Goal: Task Accomplishment & Management: Use online tool/utility

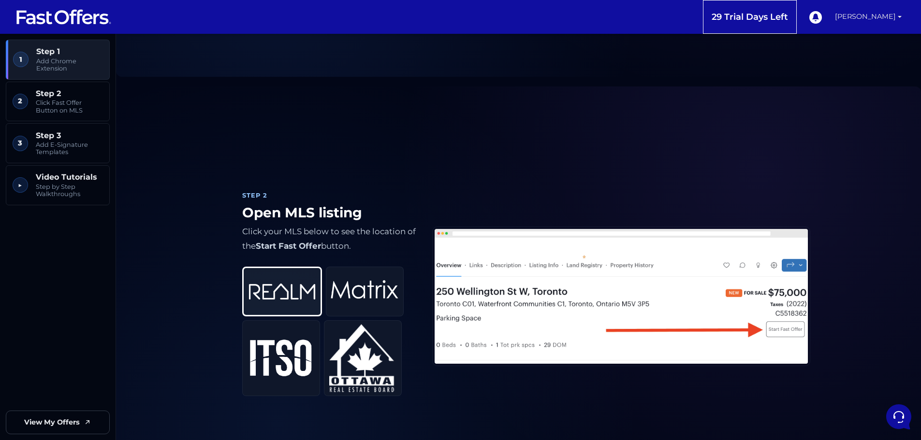
click at [871, 19] on link "Sanjay Gupta" at bounding box center [868, 17] width 74 height 34
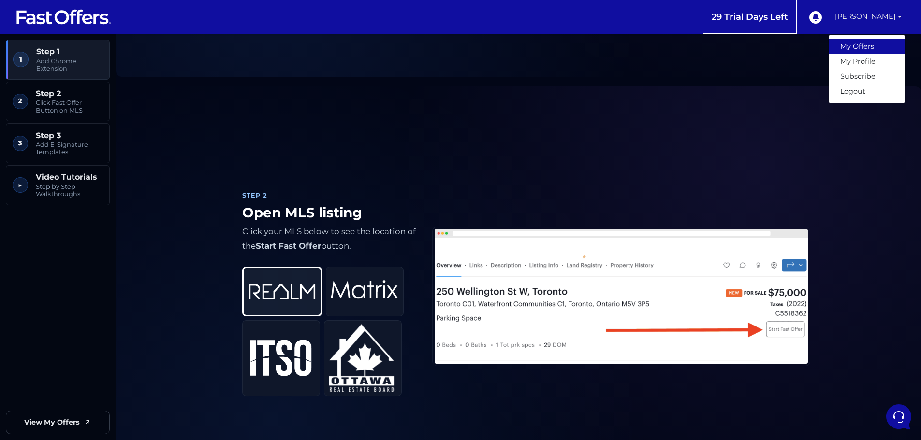
click at [862, 51] on link "My Offers" at bounding box center [867, 46] width 76 height 15
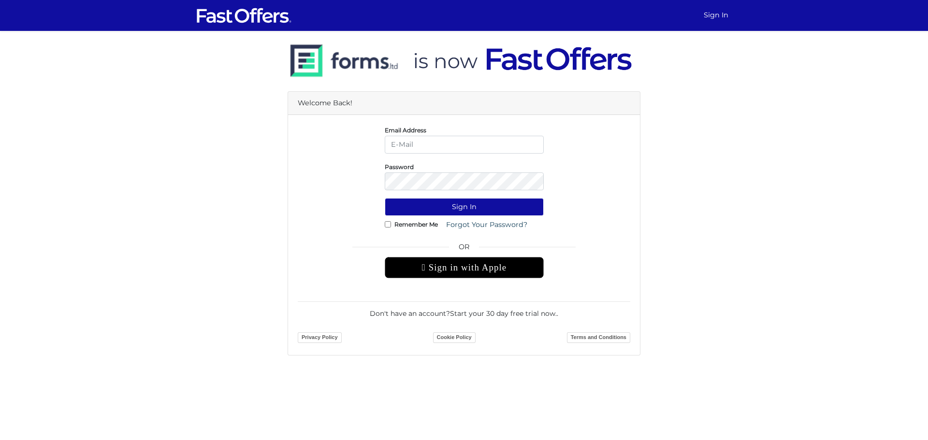
click at [473, 149] on input "email" at bounding box center [464, 145] width 159 height 18
type input "[DOMAIN_NAME][EMAIL_ADDRESS][DOMAIN_NAME]"
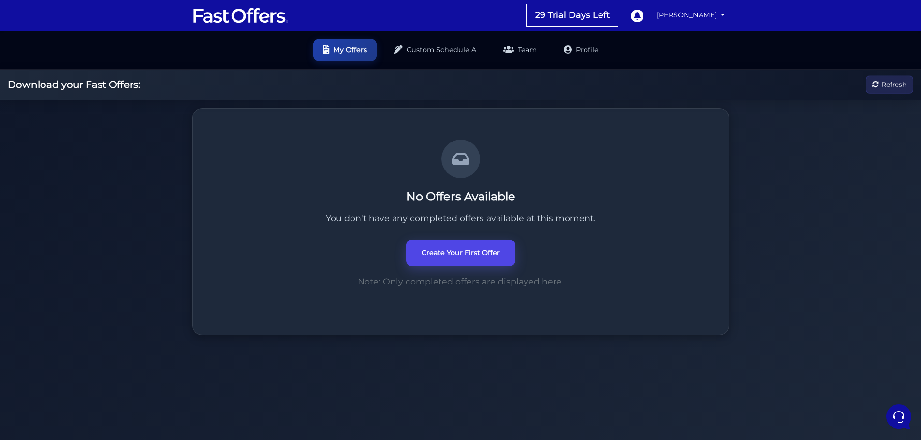
click at [468, 262] on link "Create Your First Offer" at bounding box center [460, 253] width 109 height 27
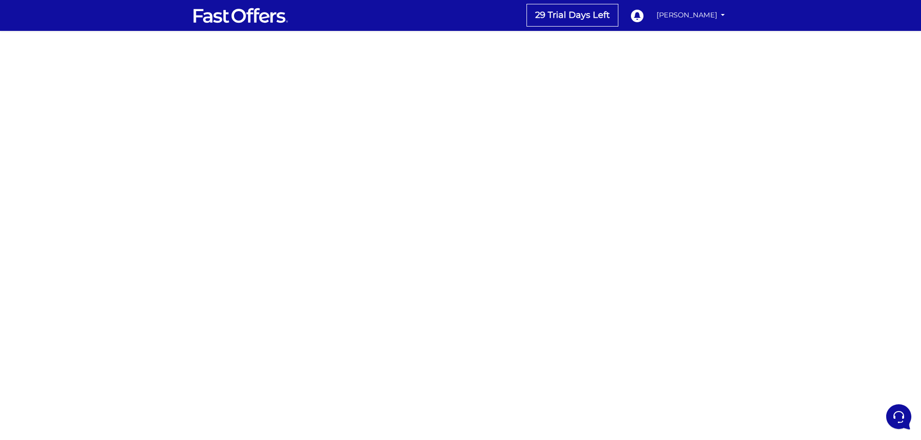
click at [226, 20] on img at bounding box center [240, 15] width 97 height 18
